Goal: Learn about a topic

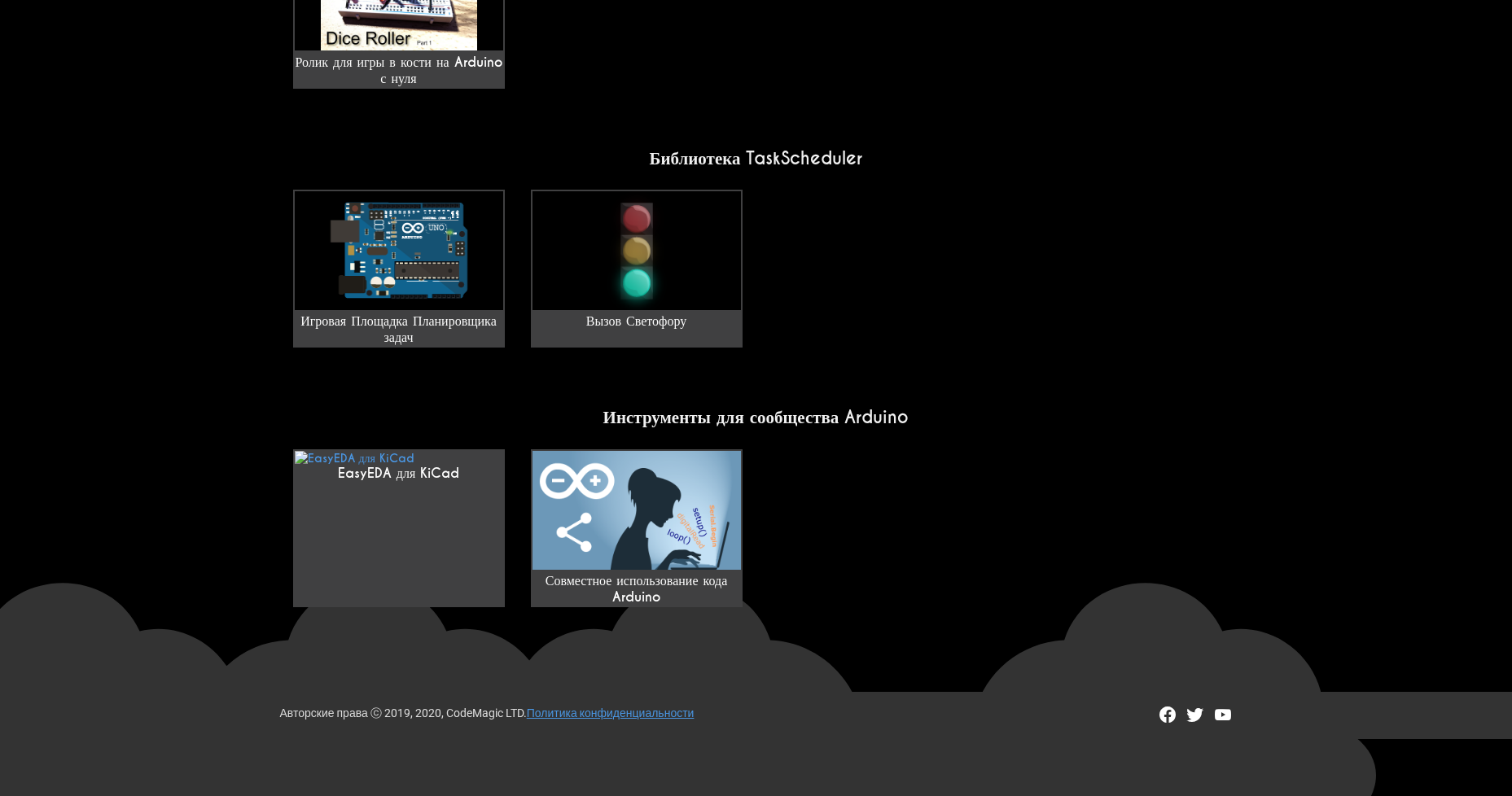
scroll to position [1311, 0]
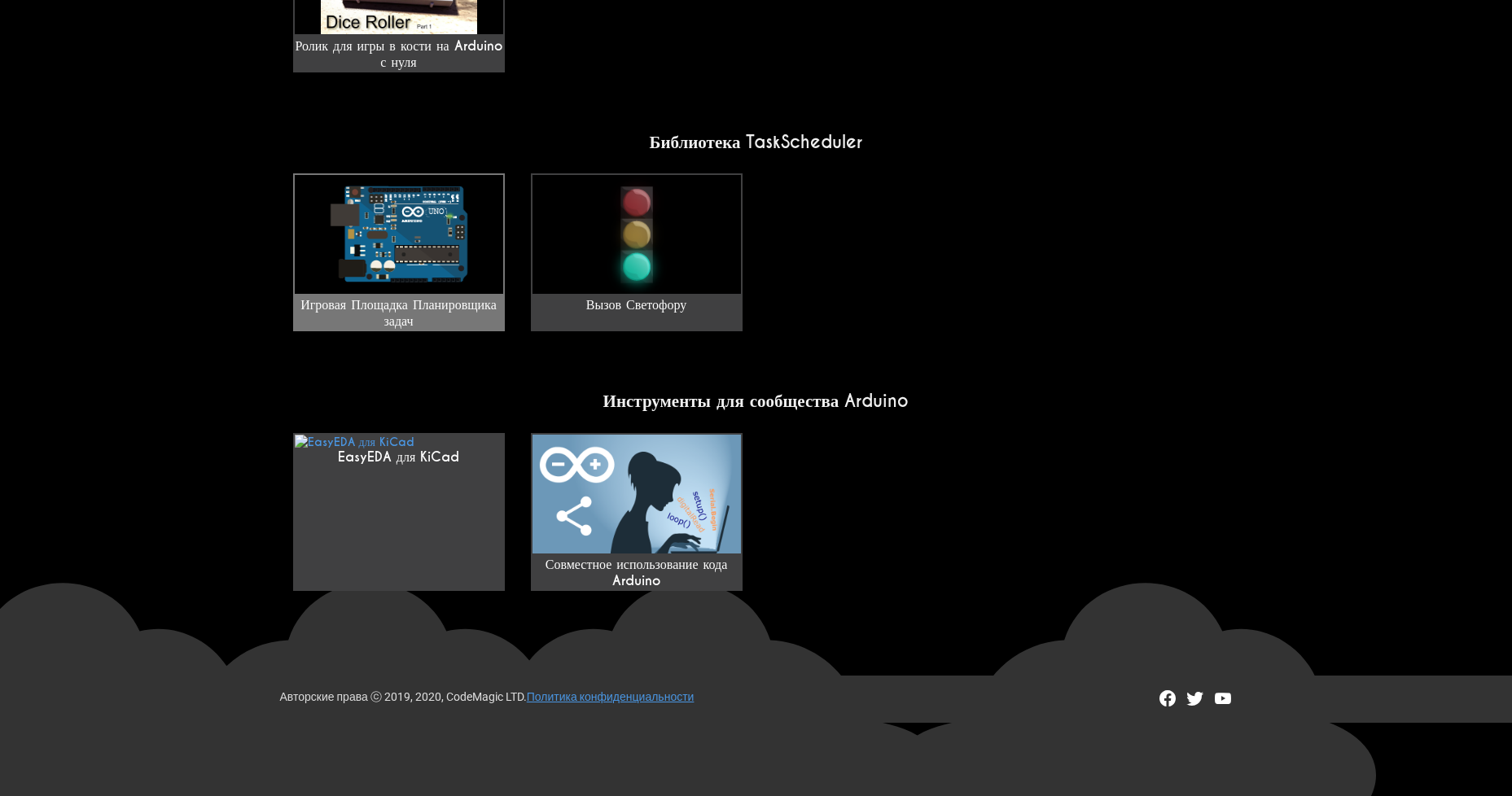
click at [434, 207] on img at bounding box center [399, 235] width 209 height 119
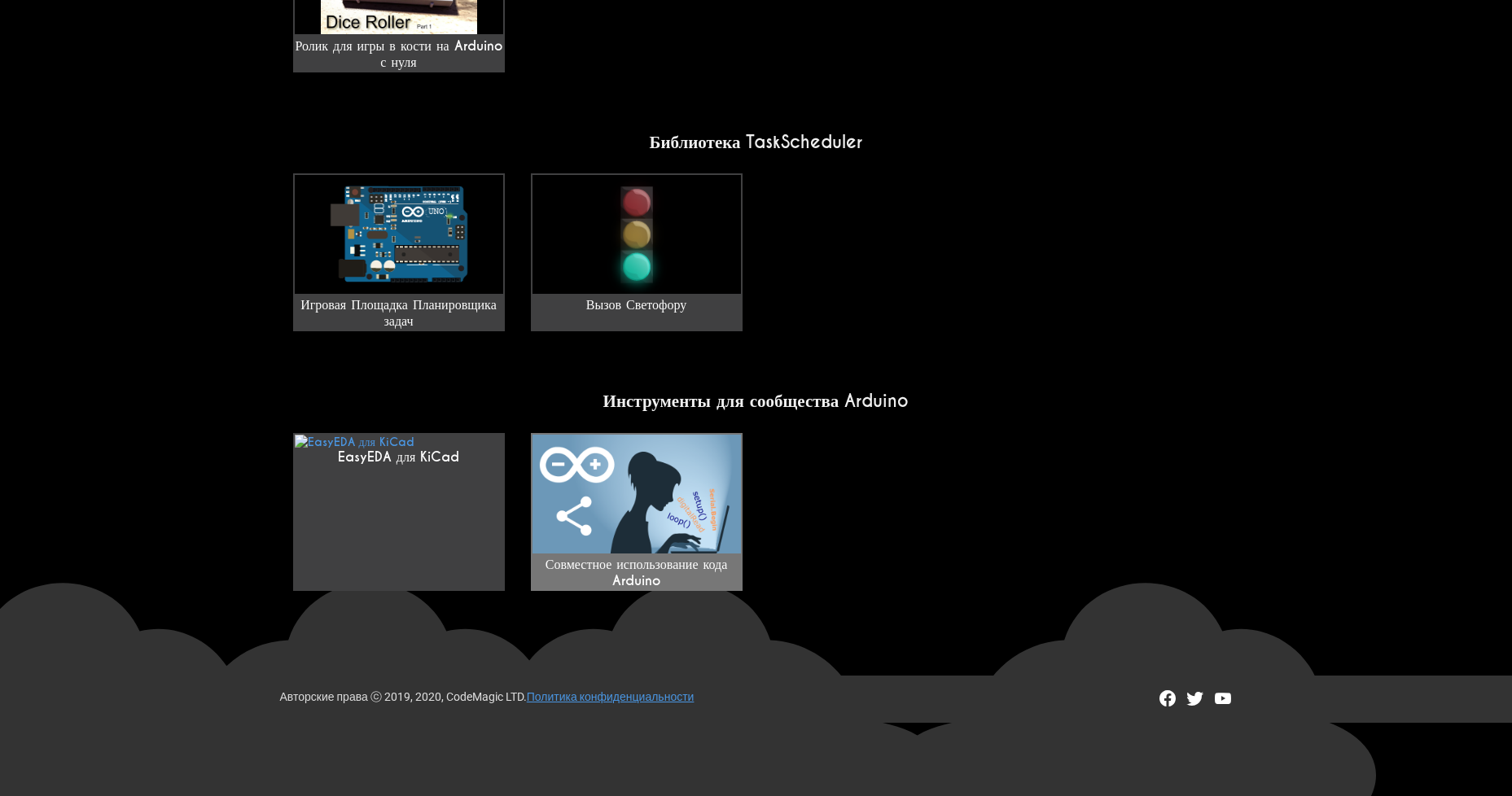
click at [708, 483] on img at bounding box center [637, 494] width 209 height 119
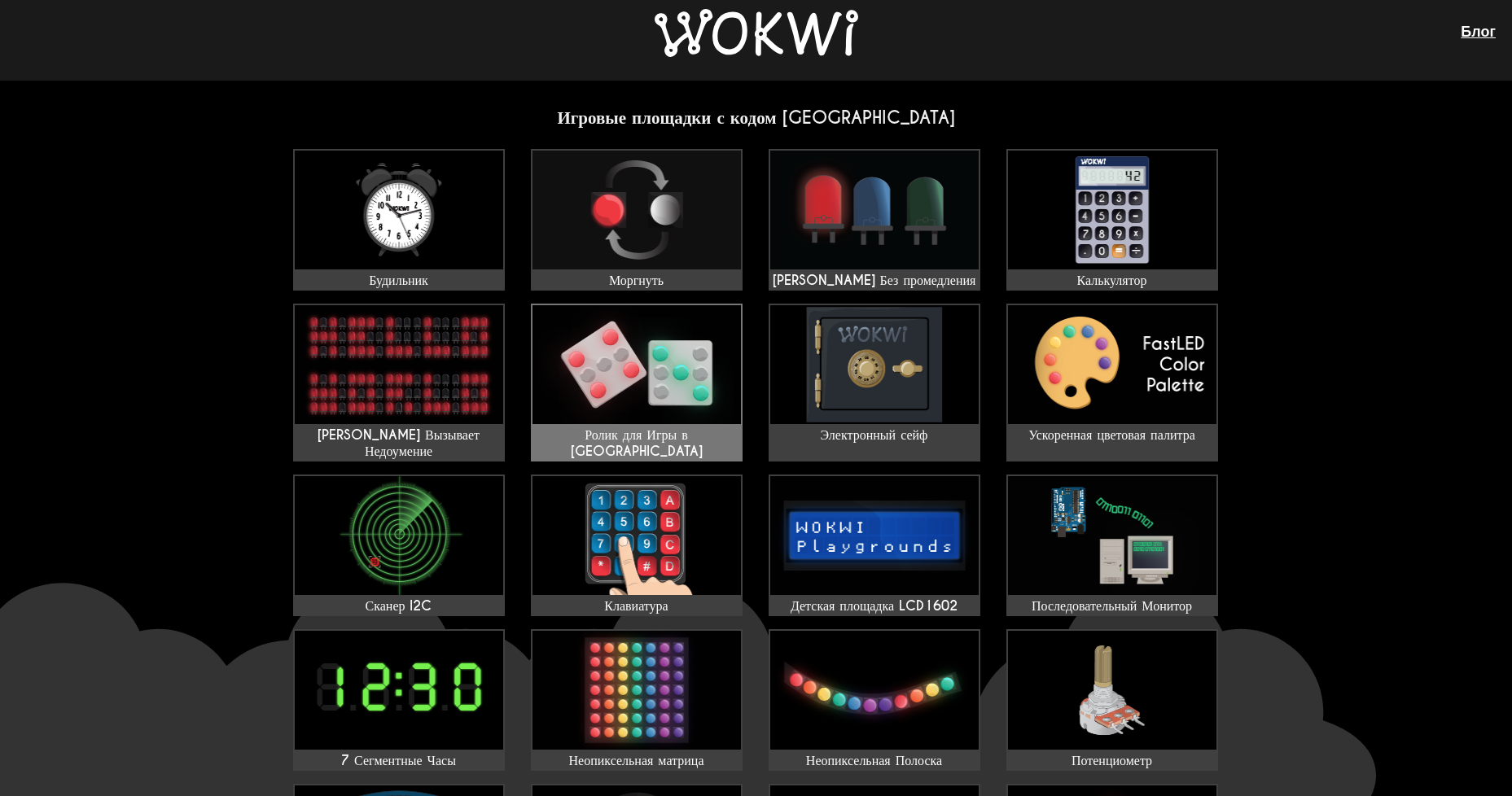
scroll to position [0, 0]
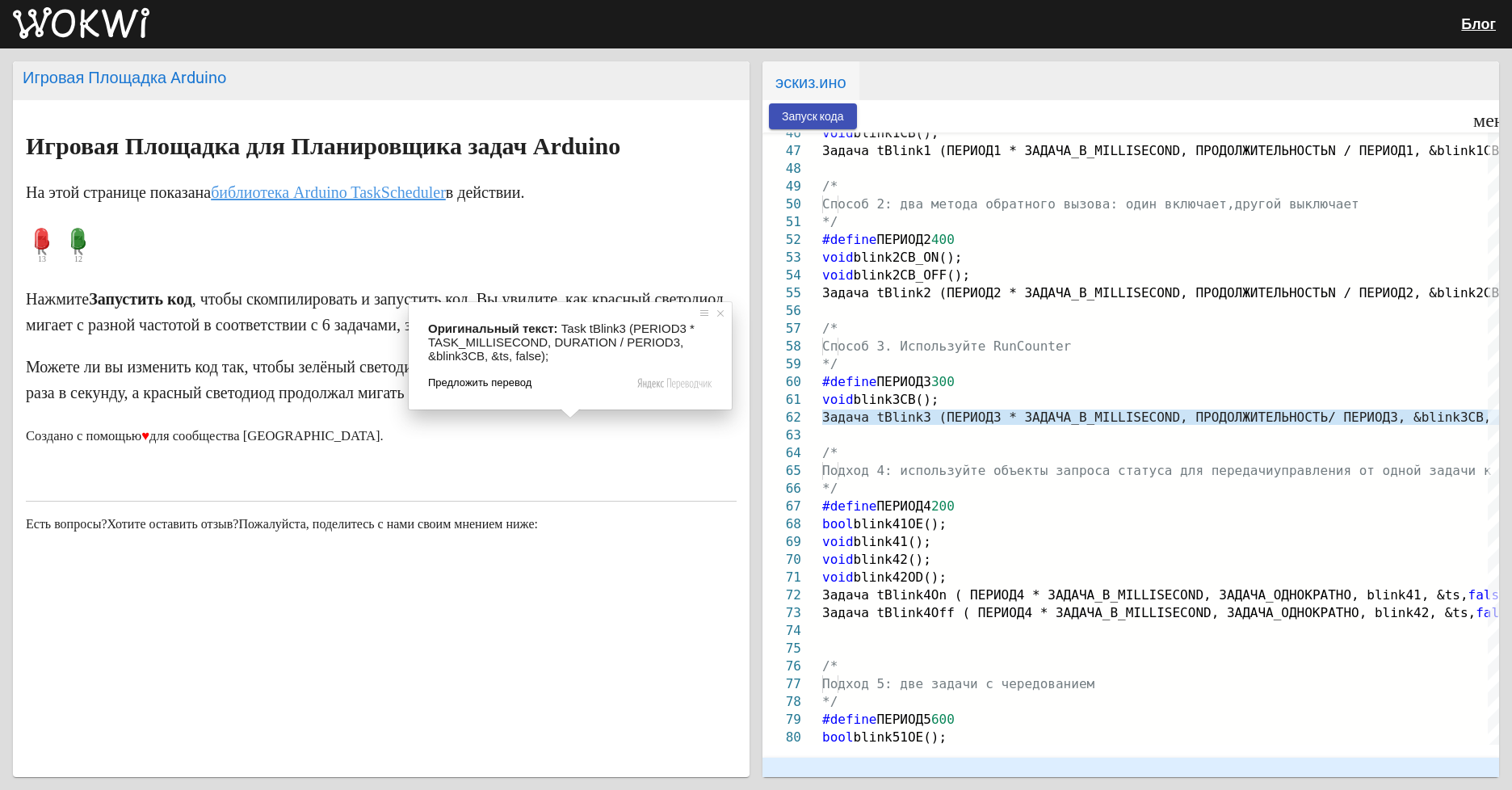
click at [462, 386] on span "Предложить перевод" at bounding box center [479, 382] width 103 height 15
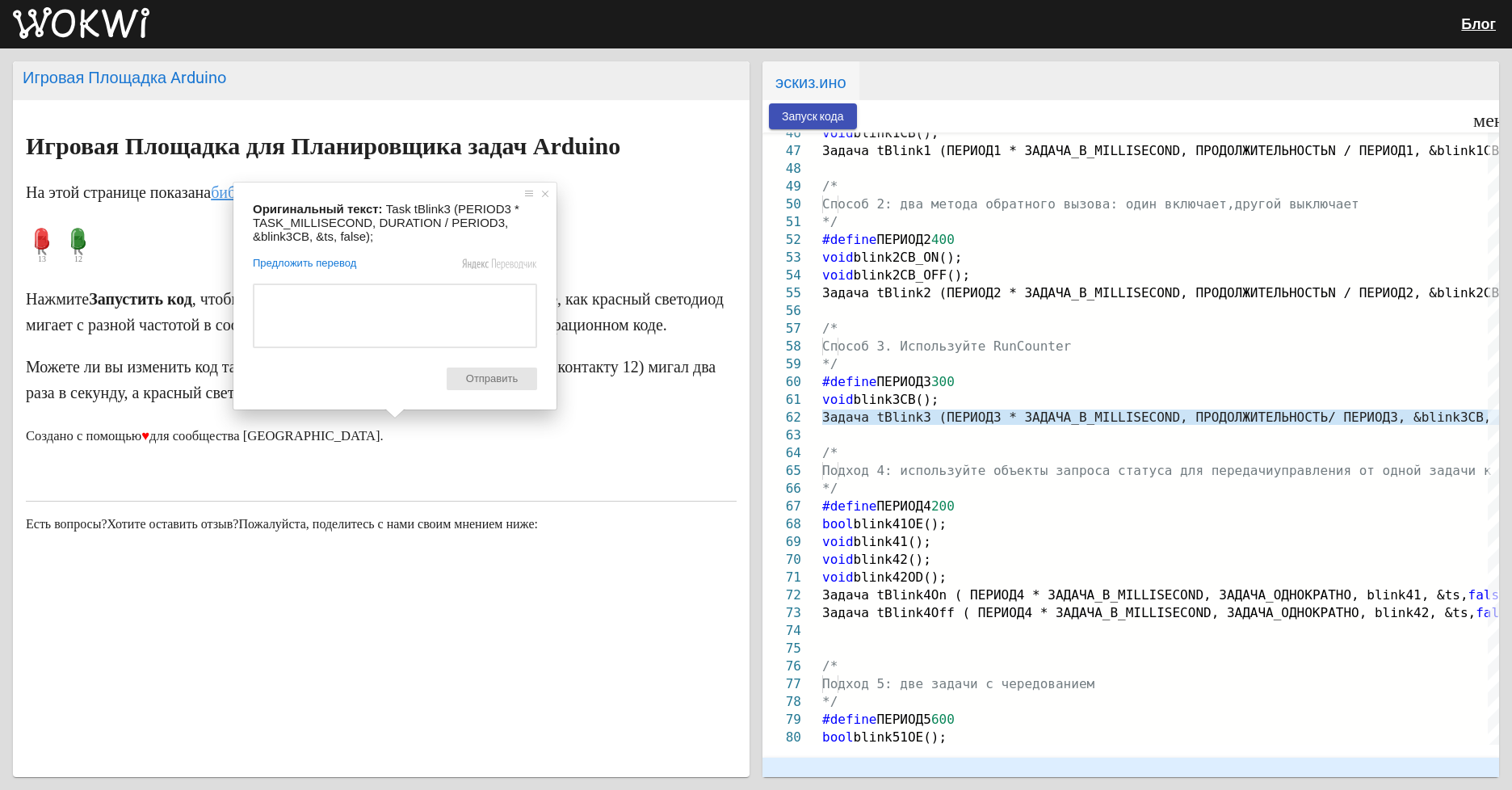
click at [473, 374] on span "Отправить" at bounding box center [492, 378] width 91 height 23
click at [544, 196] on span at bounding box center [545, 194] width 16 height 16
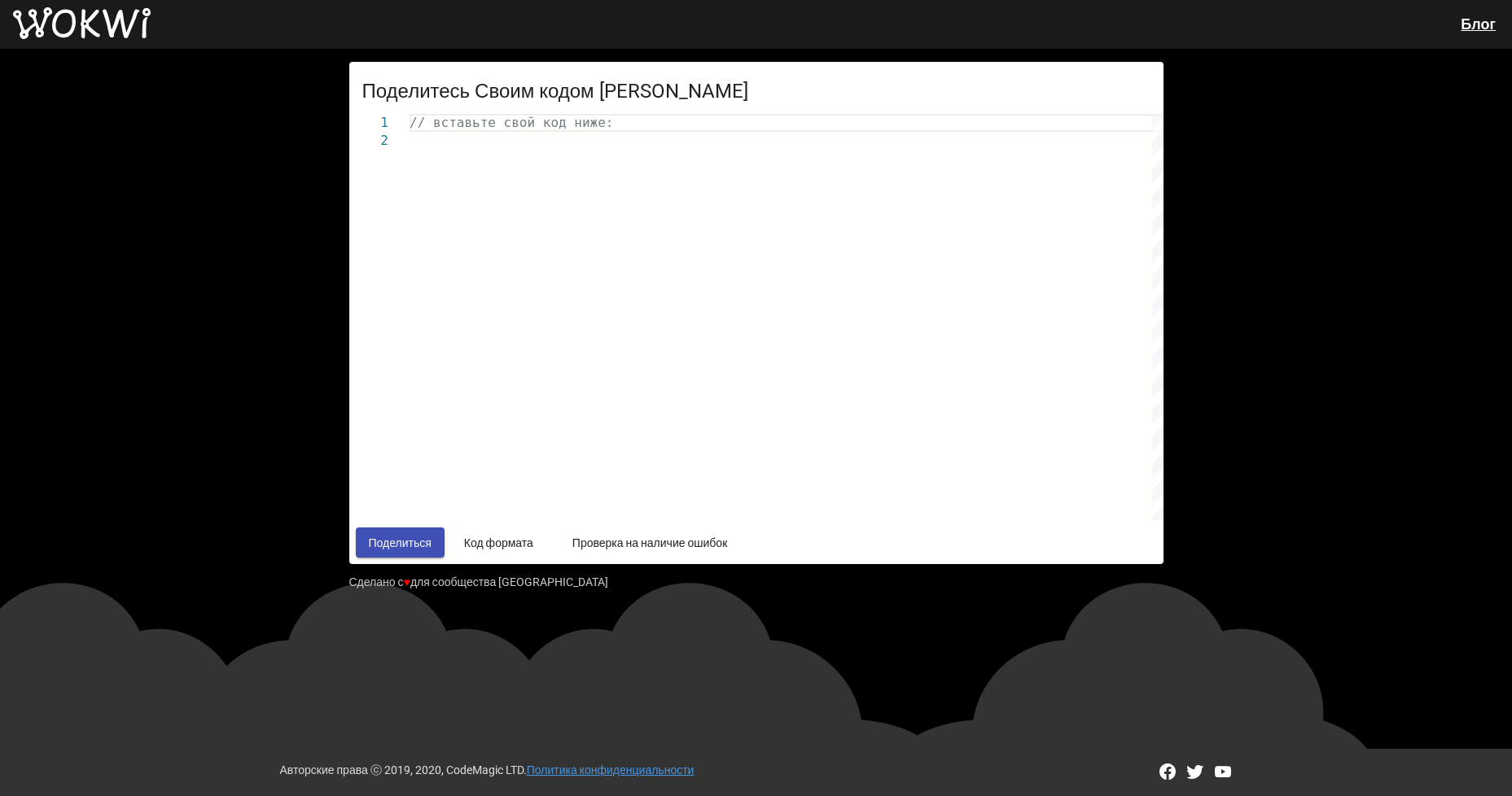
drag, startPoint x: 268, startPoint y: 371, endPoint x: 205, endPoint y: 211, distance: 172.0
click at [267, 368] on div "Поделитесь Своим кодом Arduino 1 2 // вставьте свой код ниже: // paste your cod…" at bounding box center [756, 385] width 1512 height 674
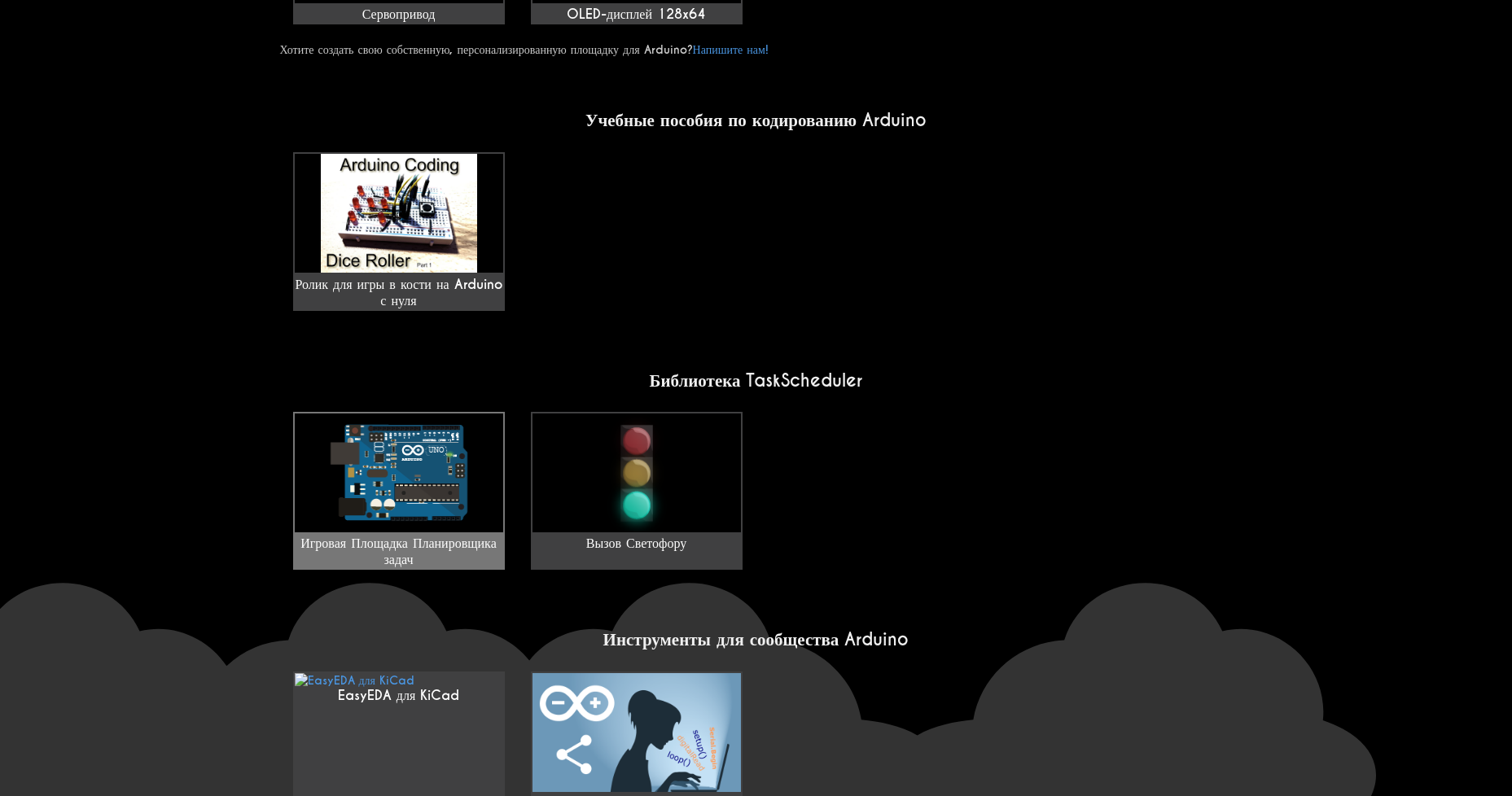
scroll to position [1075, 0]
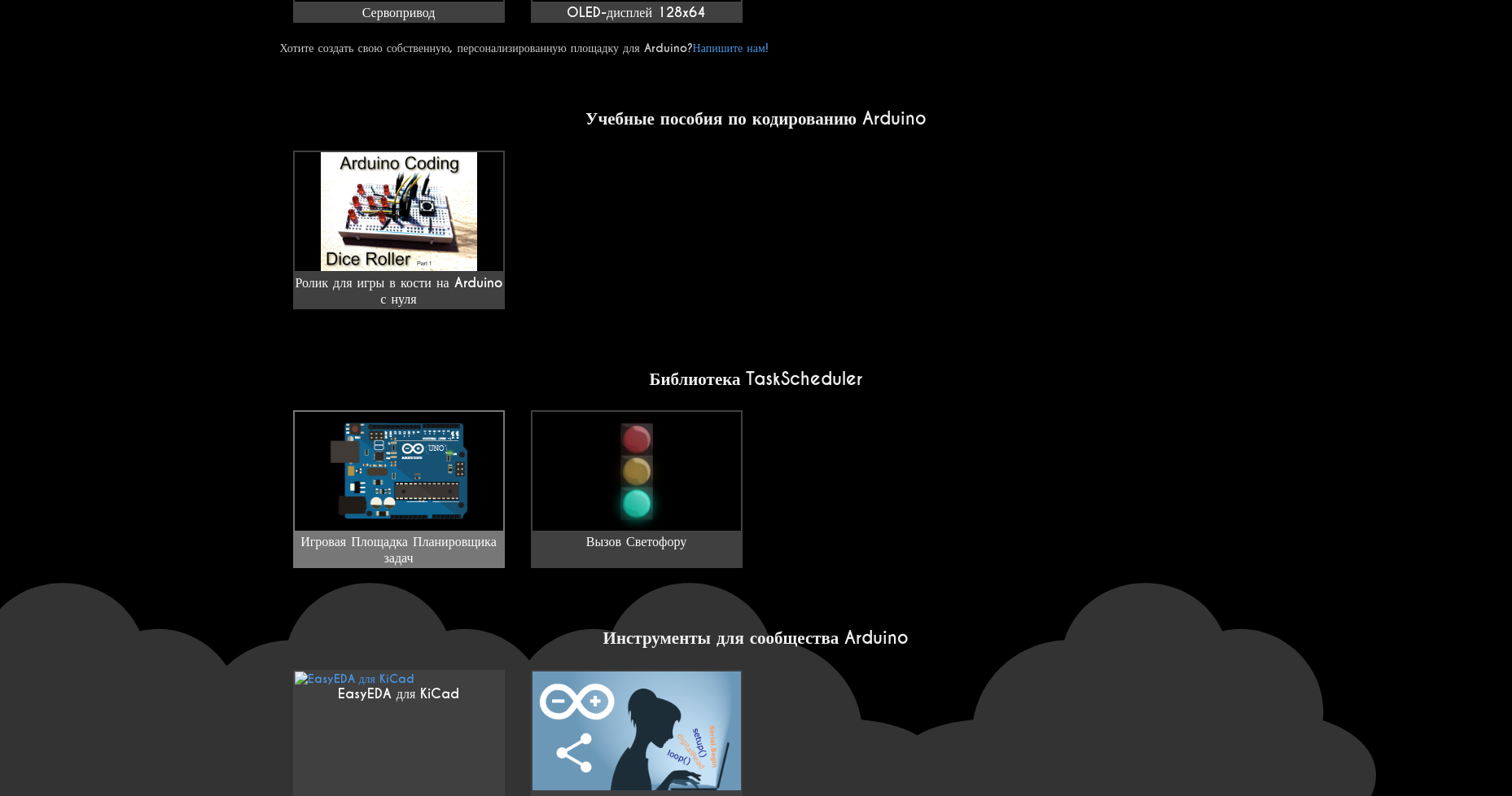
click at [371, 453] on img at bounding box center [399, 471] width 209 height 119
